Goal: Transaction & Acquisition: Purchase product/service

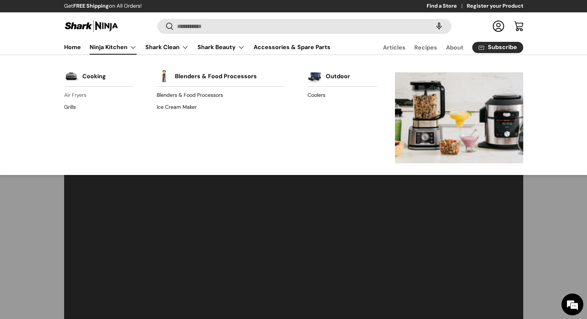
click at [74, 95] on link "Air Fryers" at bounding box center [98, 96] width 69 height 12
